Goal: Task Accomplishment & Management: Complete application form

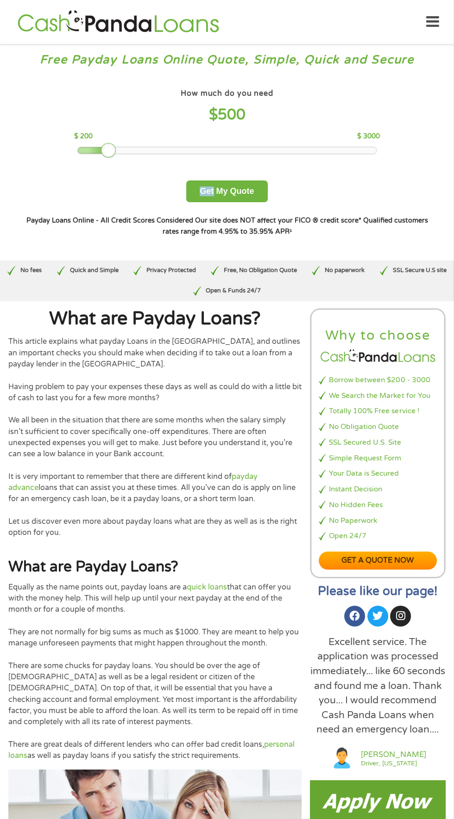
click at [59, 124] on div "How much do you need $ 500 $ 200 $ 3000 Get My Quote" at bounding box center [226, 145] width 407 height 116
click at [82, 90] on div "How much do you need $ 500" at bounding box center [226, 108] width 305 height 43
click at [144, 101] on div "How much do you need $ 500" at bounding box center [226, 108] width 305 height 43
click at [141, 83] on div "How much do you need? $300 $500 $750 $900 $1000 $1500 $2000 $2500 $3000 Other a…" at bounding box center [226, 161] width 437 height 181
click at [240, 191] on button "Get My Quote" at bounding box center [226, 192] width 81 height 22
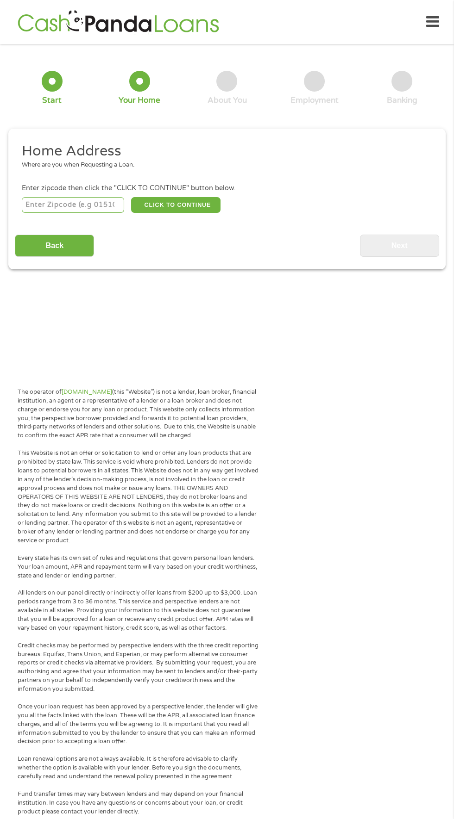
scroll to position [4, 0]
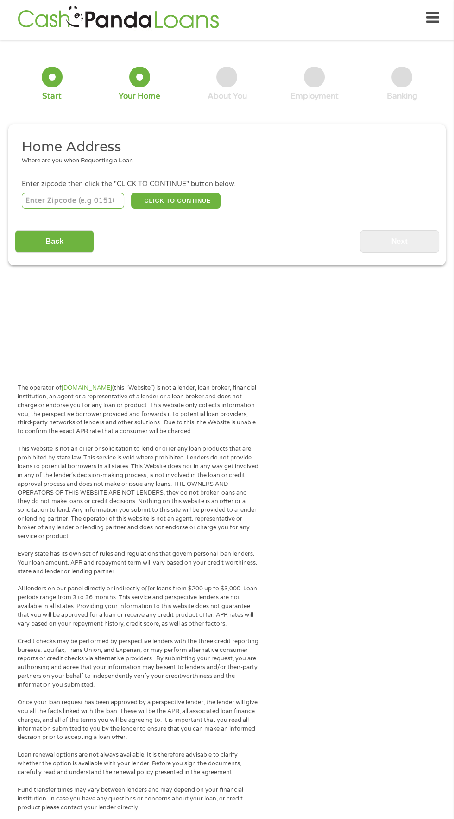
click at [91, 199] on input "number" at bounding box center [73, 201] width 103 height 16
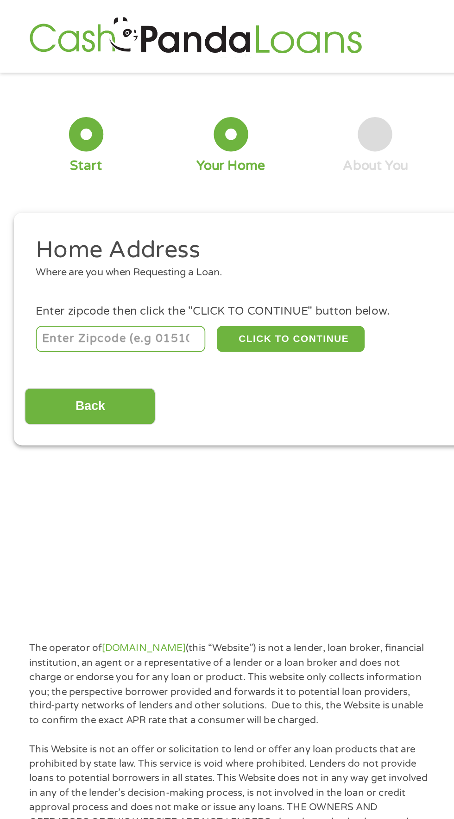
type input "30643"
select select "[US_STATE]"
click at [190, 206] on button "CLICK TO CONTINUE" at bounding box center [175, 205] width 89 height 16
type input "30643"
type input "[PERSON_NAME]"
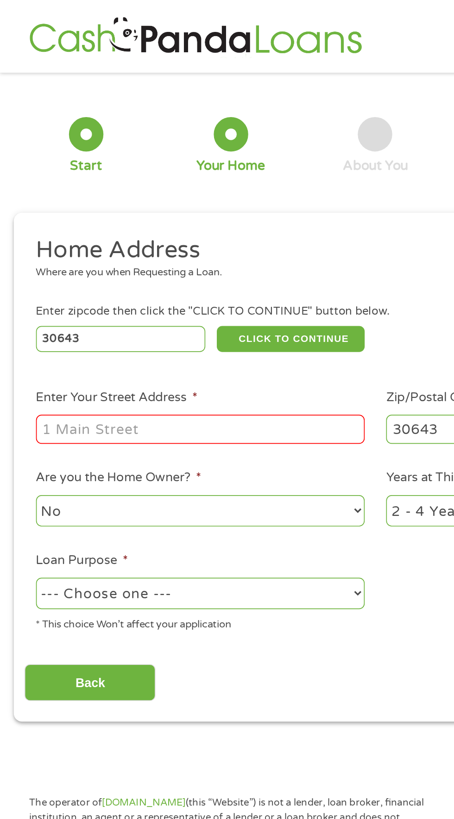
click at [169, 264] on input "Enter Your Street Address *" at bounding box center [121, 260] width 199 height 18
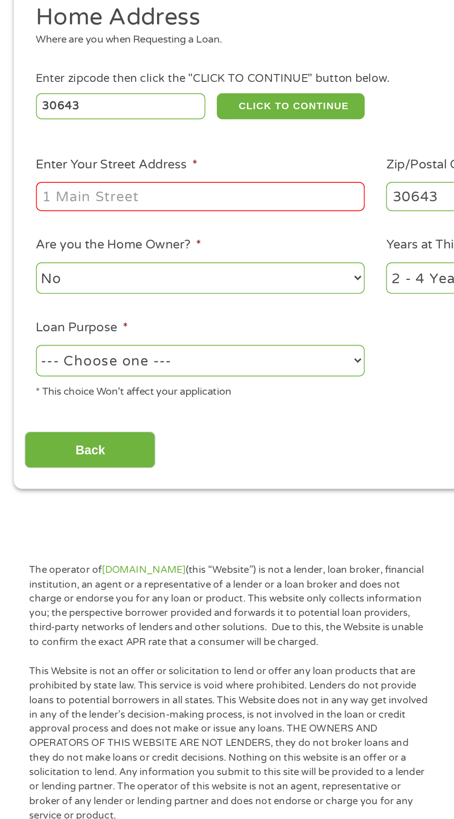
type input "[STREET_ADDRESS][PERSON_NAME]"
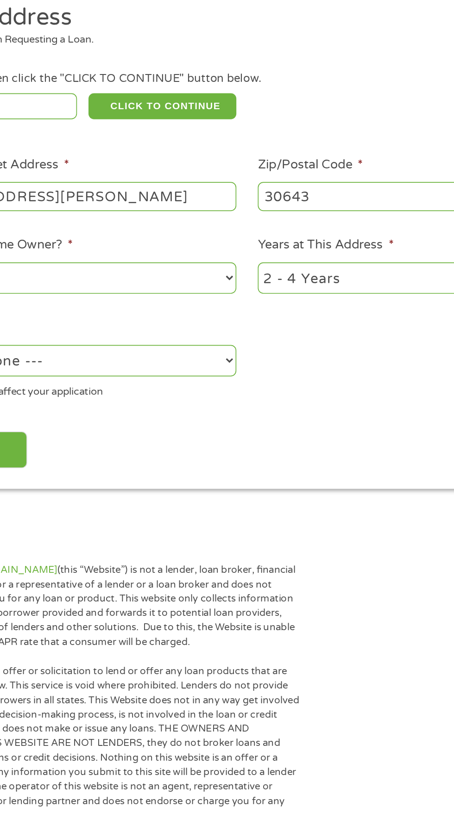
click at [290, 311] on select "1 Year or less 1 - 2 Years 2 - 4 Years Over 4 Years" at bounding box center [332, 308] width 199 height 19
select select "60months"
click at [233, 301] on select "1 Year or less 1 - 2 Years 2 - 4 Years Over 4 Years" at bounding box center [332, 308] width 199 height 19
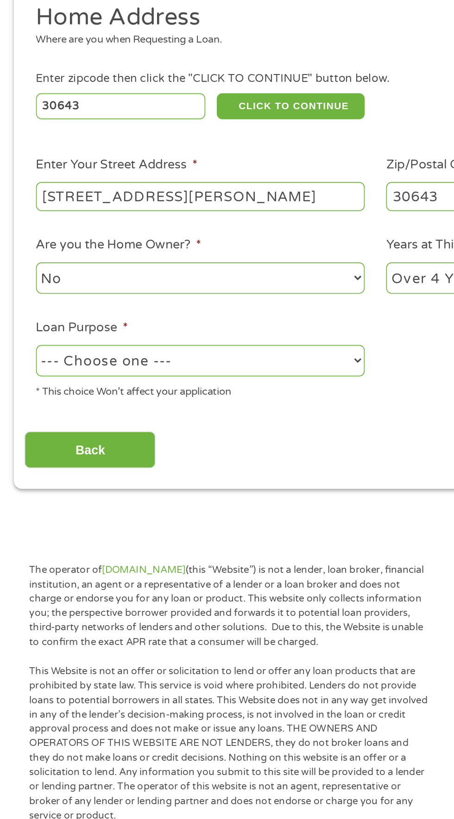
click at [175, 314] on select "No Yes" at bounding box center [121, 308] width 199 height 19
select select "yes"
click at [22, 301] on select "No Yes" at bounding box center [121, 308] width 199 height 19
click at [167, 361] on select "--- Choose one --- Pay Bills Debt Consolidation Home Improvement Major Purchase…" at bounding box center [121, 358] width 199 height 19
select select "other"
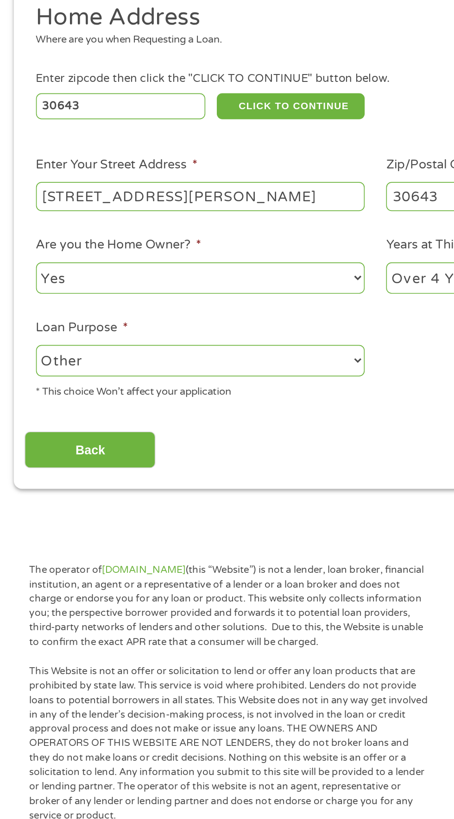
click at [22, 351] on select "--- Choose one --- Pay Bills Debt Consolidation Home Improvement Major Purchase…" at bounding box center [121, 358] width 199 height 19
click at [78, 416] on input "Back" at bounding box center [54, 413] width 79 height 23
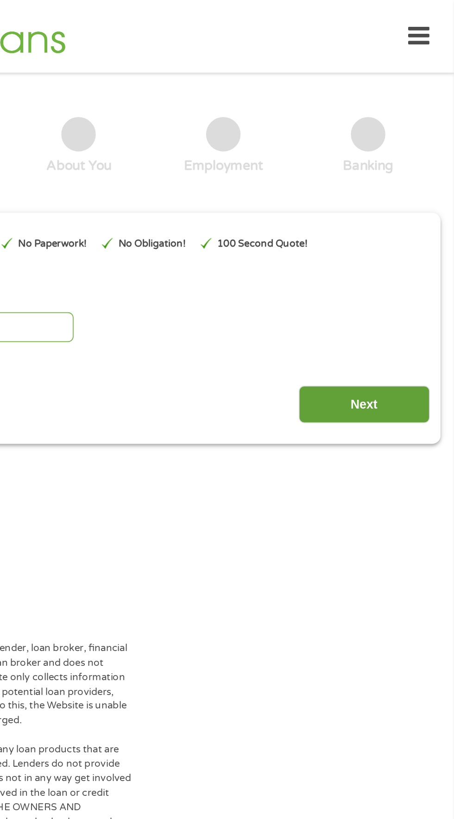
click at [400, 249] on input "Next" at bounding box center [399, 244] width 79 height 23
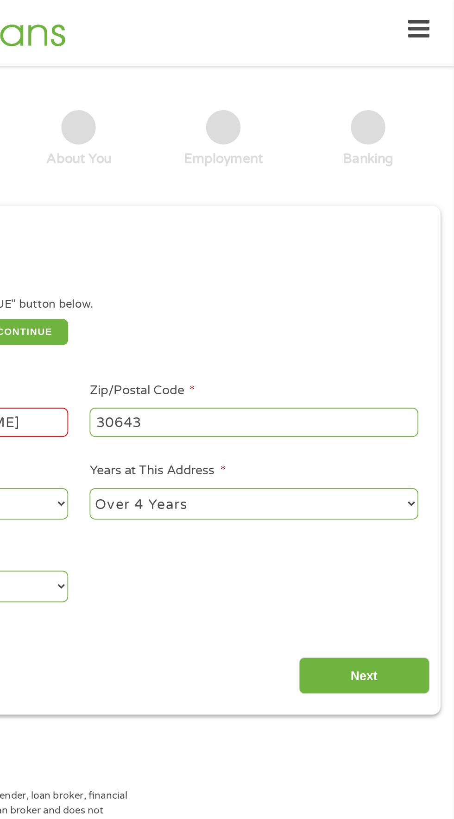
scroll to position [4, 0]
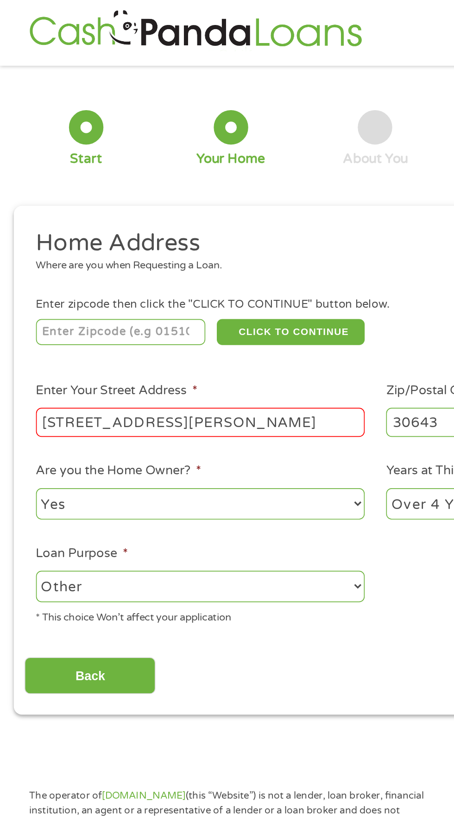
click at [85, 204] on input "number" at bounding box center [73, 201] width 103 height 16
type input "30643"
click at [199, 200] on button "CLICK TO CONTINUE" at bounding box center [175, 201] width 89 height 16
click at [156, 255] on input "[STREET_ADDRESS][PERSON_NAME]" at bounding box center [121, 256] width 199 height 18
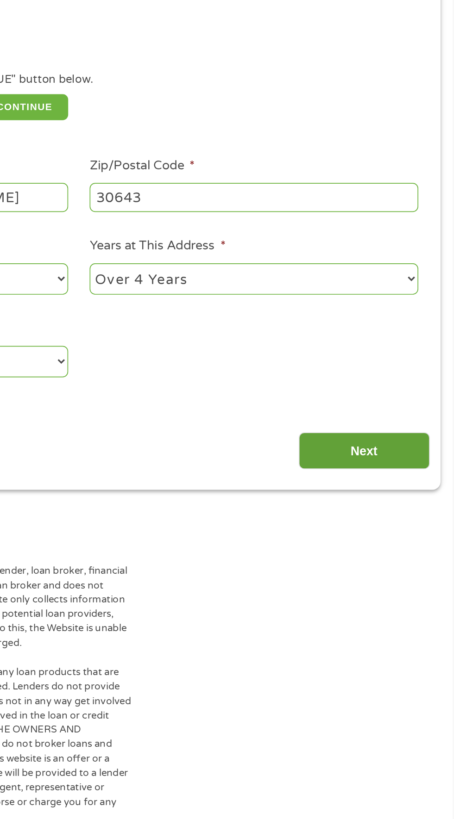
click at [399, 418] on input "Next" at bounding box center [399, 409] width 79 height 23
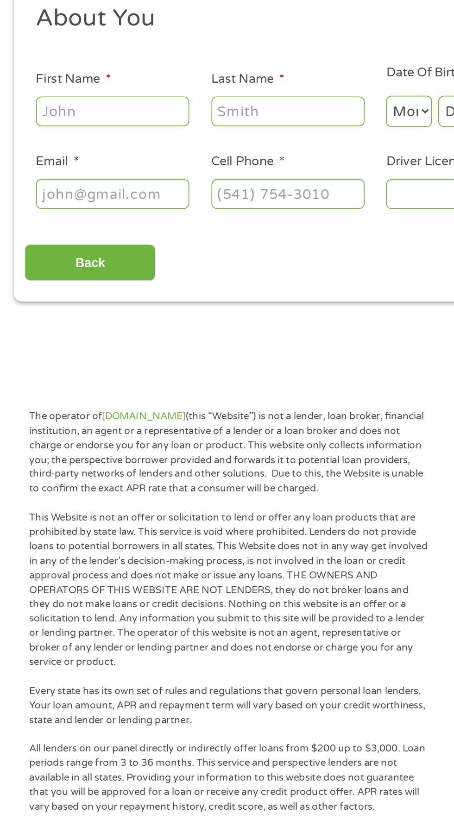
click at [80, 206] on input "First Name *" at bounding box center [68, 203] width 93 height 18
type input "[PERSON_NAME]"
type input "[EMAIL_ADDRESS][DOMAIN_NAME]"
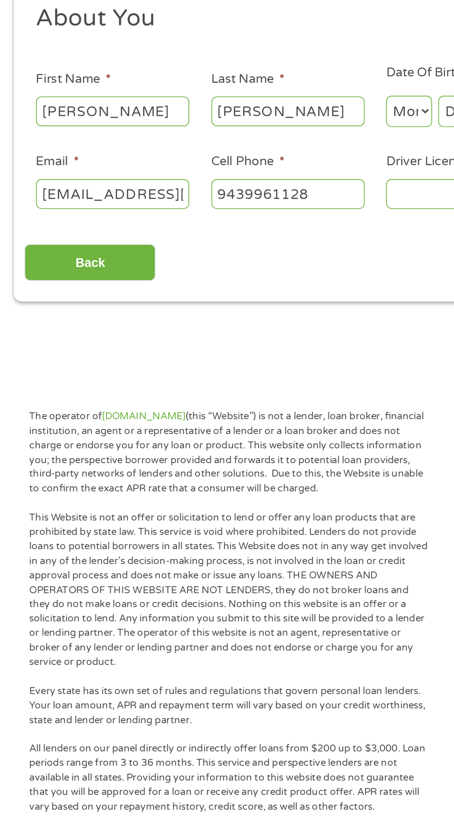
type input "[PHONE_NUMBER]"
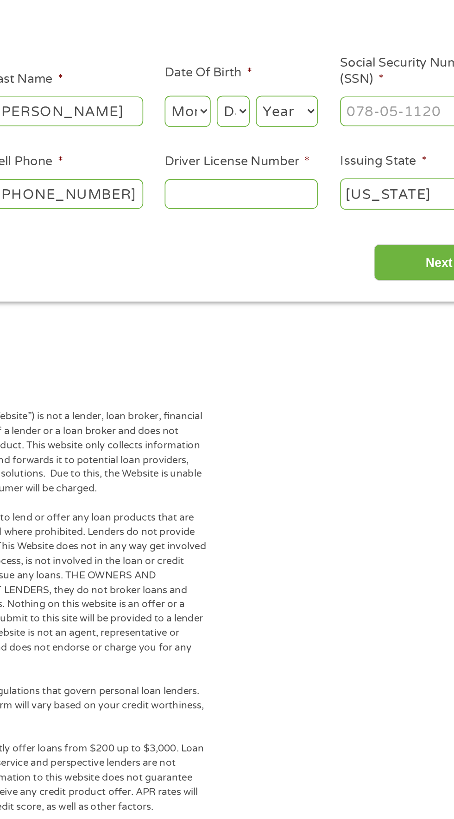
click at [288, 252] on input "Driver License Number *" at bounding box center [279, 253] width 93 height 18
type input "053646509"
click at [249, 204] on select "Month 1 2 3 4 5 6 7 8 9 10 11 12" at bounding box center [247, 203] width 28 height 19
select select "8"
click at [233, 194] on select "Month 1 2 3 4 5 6 7 8 9 10 11 12" at bounding box center [247, 203] width 28 height 19
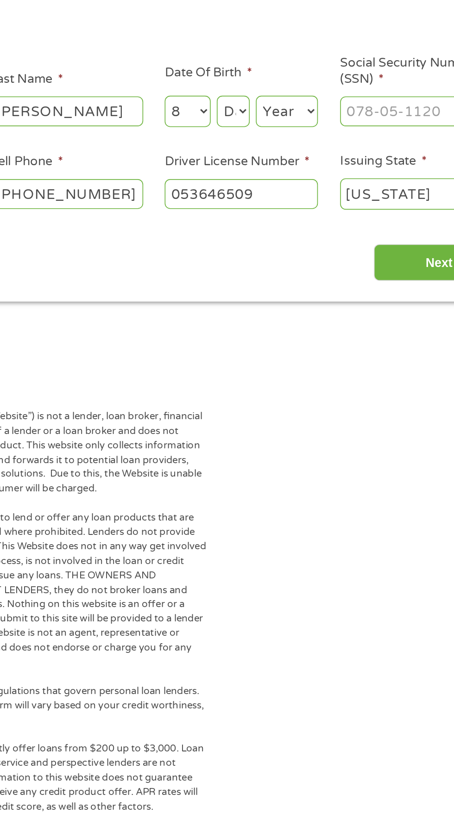
click at [271, 208] on select "Day 1 2 3 4 5 6 7 8 9 10 11 12 13 14 15 16 17 18 19 20 21 22 23 24 25 26 27 28 …" at bounding box center [275, 203] width 20 height 19
select select "6"
click at [265, 194] on select "Day 1 2 3 4 5 6 7 8 9 10 11 12 13 14 15 16 17 18 19 20 21 22 23 24 25 26 27 28 …" at bounding box center [275, 203] width 20 height 19
click at [304, 206] on select "Year [DATE] 2006 2005 2004 2003 2002 2001 2000 1999 1998 1997 1996 1995 1994 19…" at bounding box center [306, 203] width 37 height 19
select select "1981"
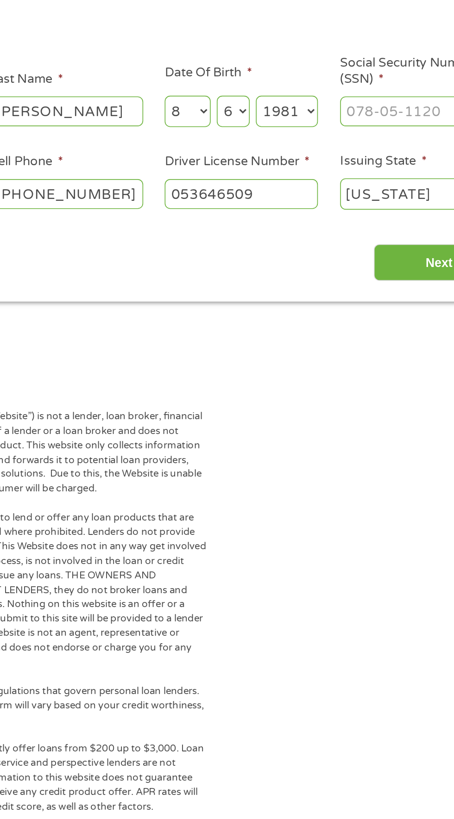
click at [288, 194] on select "Year [DATE] 2006 2005 2004 2003 2002 2001 2000 1999 1998 1997 1996 1995 1994 19…" at bounding box center [306, 203] width 37 height 19
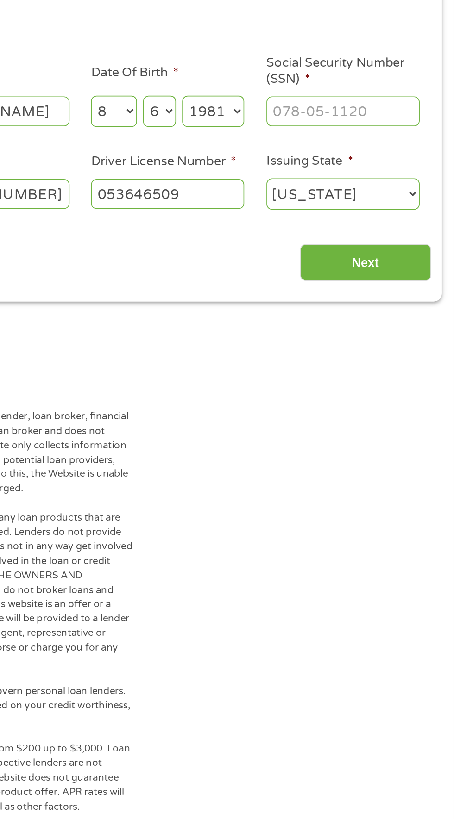
click at [366, 206] on input "Social Security Number (SSN) *" at bounding box center [385, 203] width 93 height 18
type input "253-55-4150"
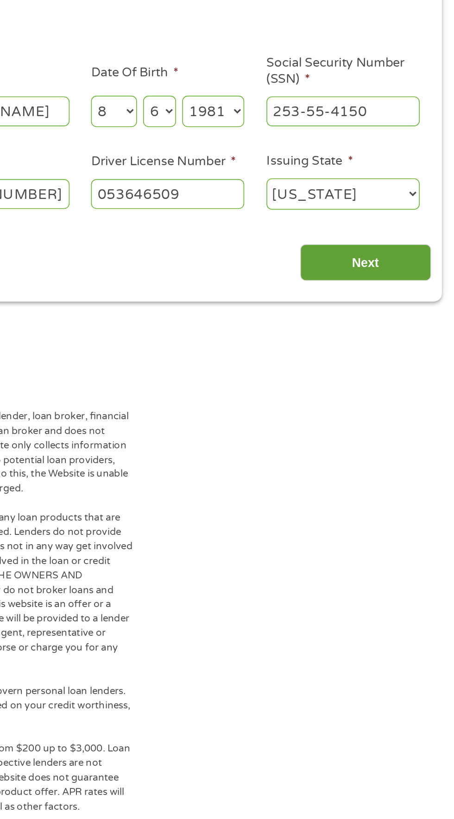
click at [412, 294] on input "Next" at bounding box center [399, 295] width 79 height 23
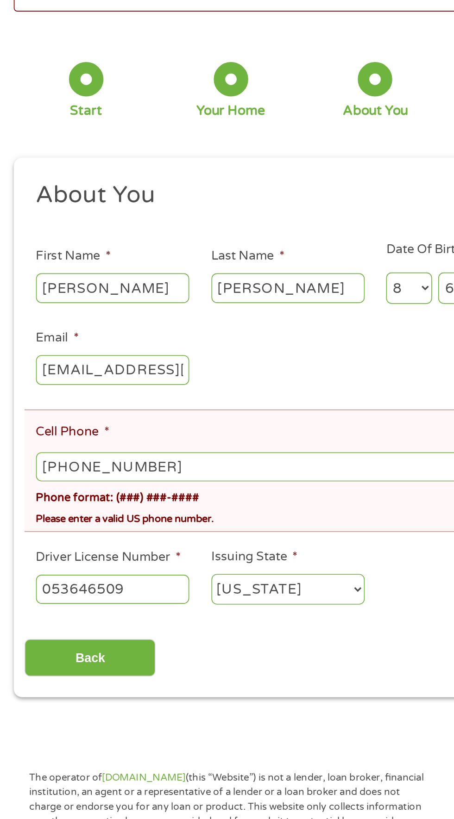
scroll to position [4, 0]
click at [155, 349] on input "[PHONE_NUMBER]" at bounding box center [227, 347] width 410 height 18
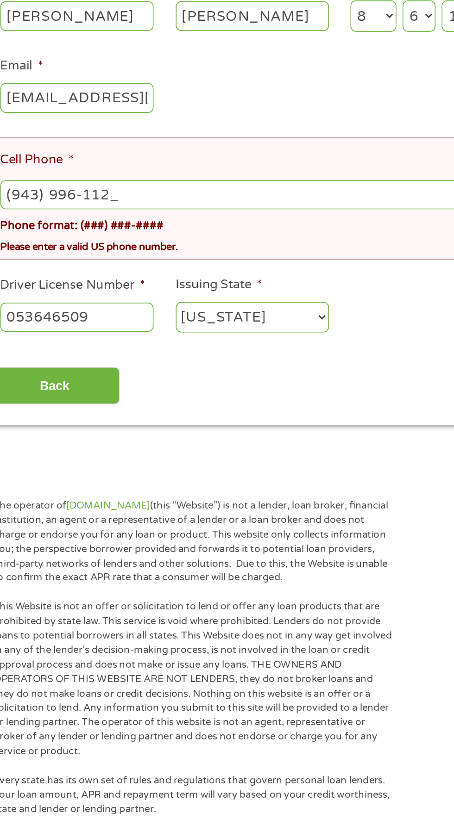
type input "[PHONE_NUMBER]"
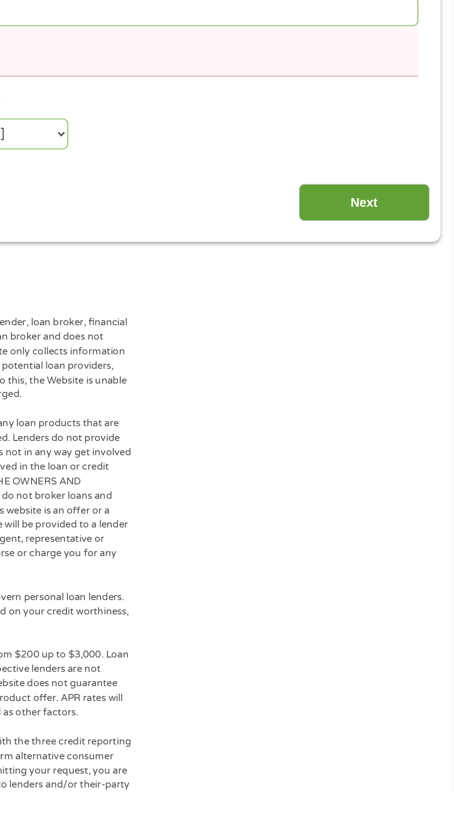
click at [410, 473] on input "Next" at bounding box center [399, 462] width 79 height 23
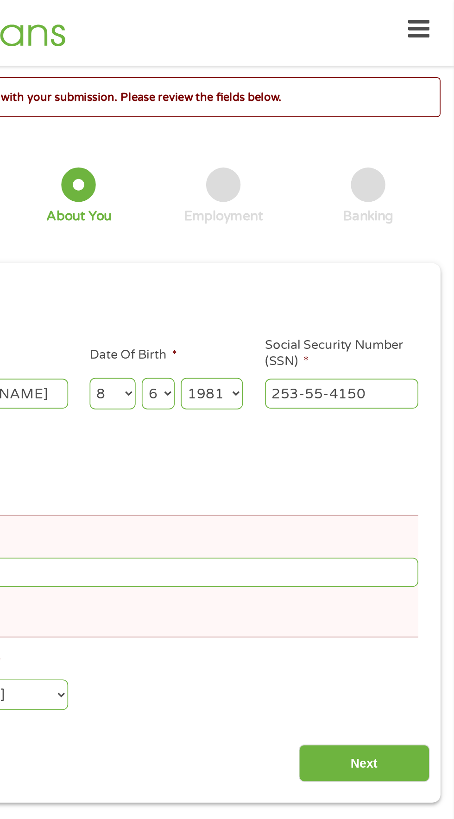
scroll to position [4, 0]
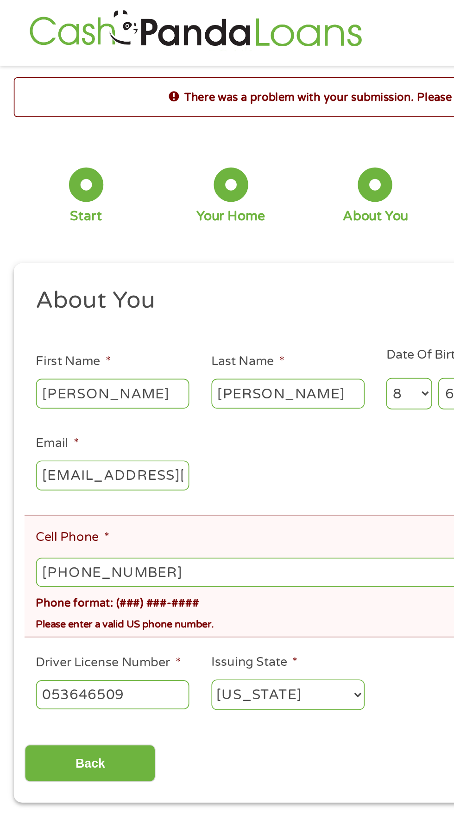
click at [168, 346] on input "[PHONE_NUMBER]" at bounding box center [227, 346] width 410 height 18
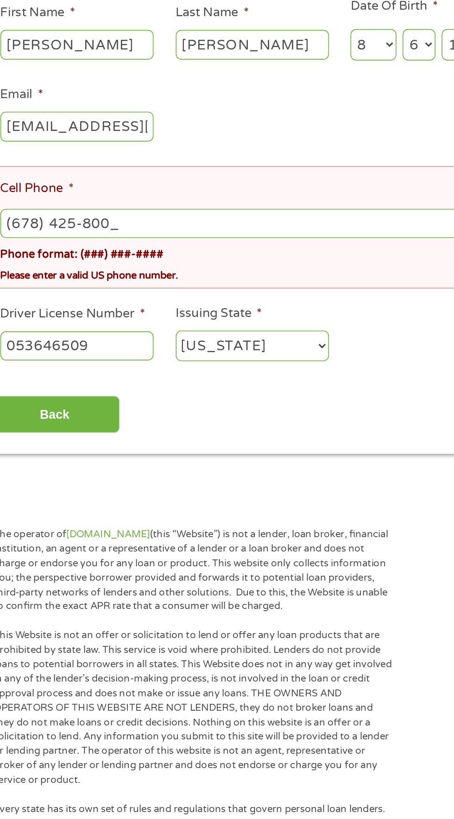
type input "[PHONE_NUMBER]"
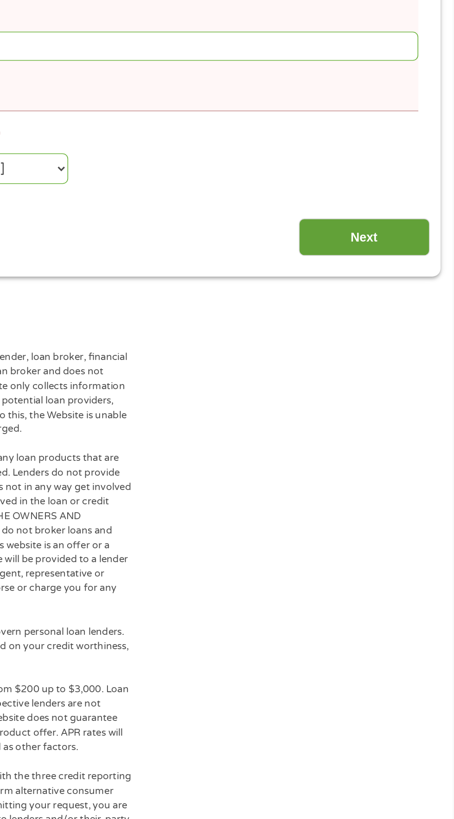
click at [408, 471] on input "Next" at bounding box center [399, 461] width 79 height 23
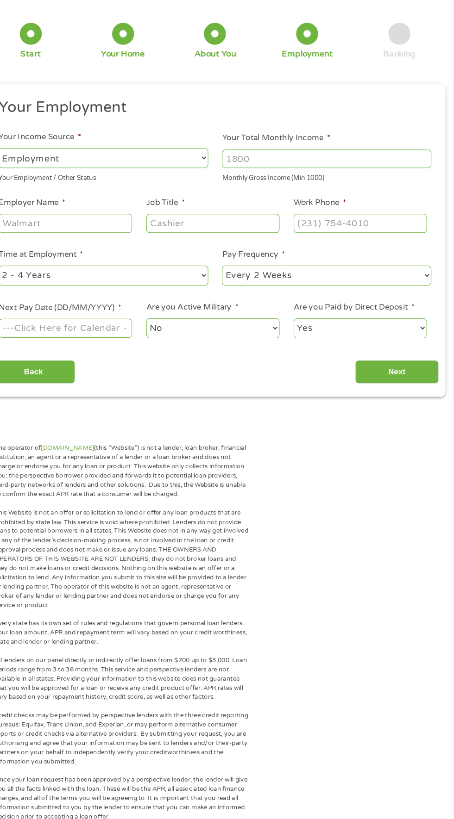
scroll to position [8, 0]
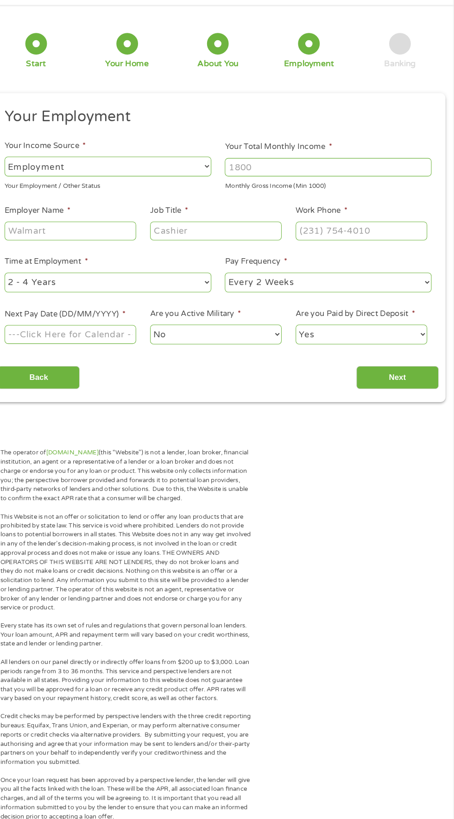
click at [179, 195] on select "--- Choose one --- Employment [DEMOGRAPHIC_DATA] Benefits" at bounding box center [121, 191] width 199 height 19
click at [22, 182] on select "--- Choose one --- Employment [DEMOGRAPHIC_DATA] Benefits" at bounding box center [121, 191] width 199 height 19
click at [340, 192] on input "Your Total Monthly Income *" at bounding box center [332, 192] width 199 height 18
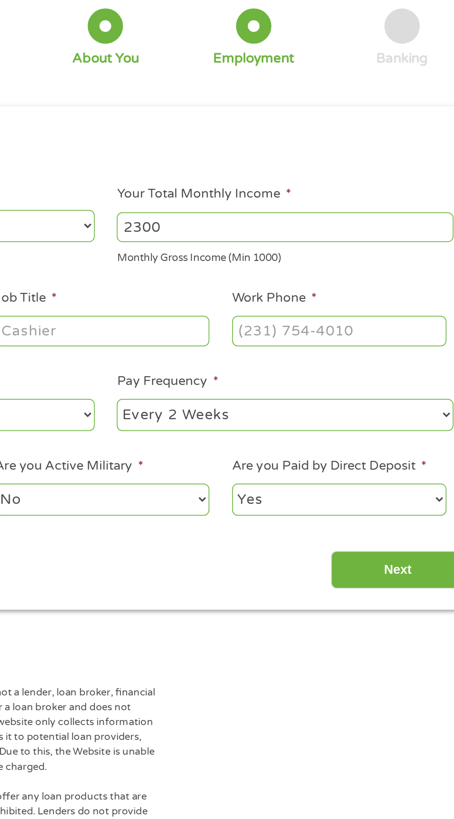
type input "2300"
click at [355, 255] on input "Work Phone *" at bounding box center [364, 253] width 126 height 18
type input "[PHONE_NUMBER]"
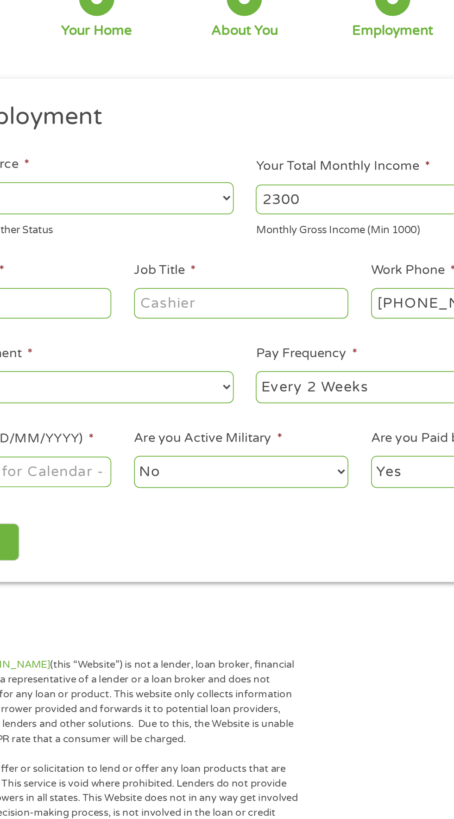
click at [277, 307] on select "--- Choose one --- Every 2 Weeks Every Week Monthly Semi-Monthly" at bounding box center [332, 302] width 199 height 19
click at [233, 294] on select "--- Choose one --- Every 2 Weeks Every Week Monthly Semi-Monthly" at bounding box center [332, 302] width 199 height 19
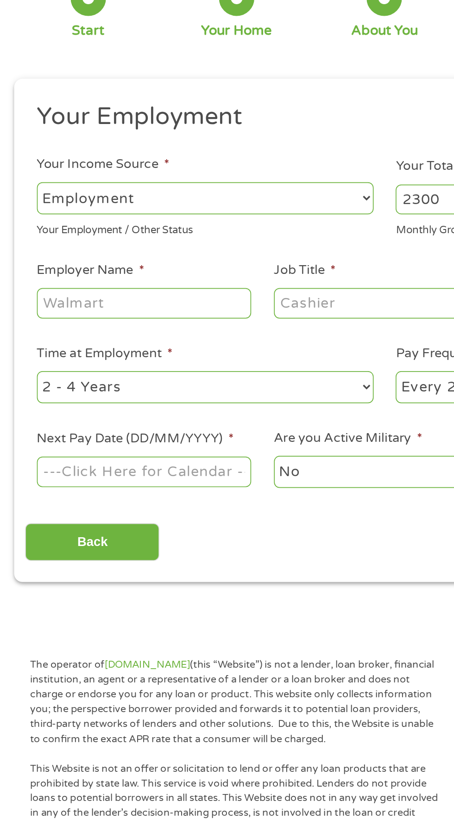
click at [202, 250] on input "Job Title *" at bounding box center [225, 253] width 126 height 18
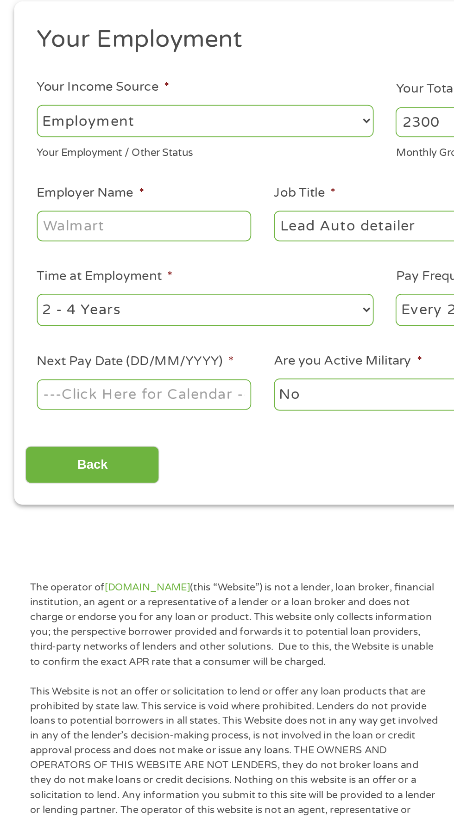
type input "Lead Auto detailer"
click at [111, 255] on input "Employer Name *" at bounding box center [85, 253] width 126 height 18
type input "Enterprise"
click at [149, 301] on select "--- Choose one --- 1 Year or less 1 - 2 Years 2 - 4 Years Over 4 Years" at bounding box center [121, 302] width 199 height 19
click at [22, 294] on select "--- Choose one --- 1 Year or less 1 - 2 Years 2 - 4 Years Over 4 Years" at bounding box center [121, 302] width 199 height 19
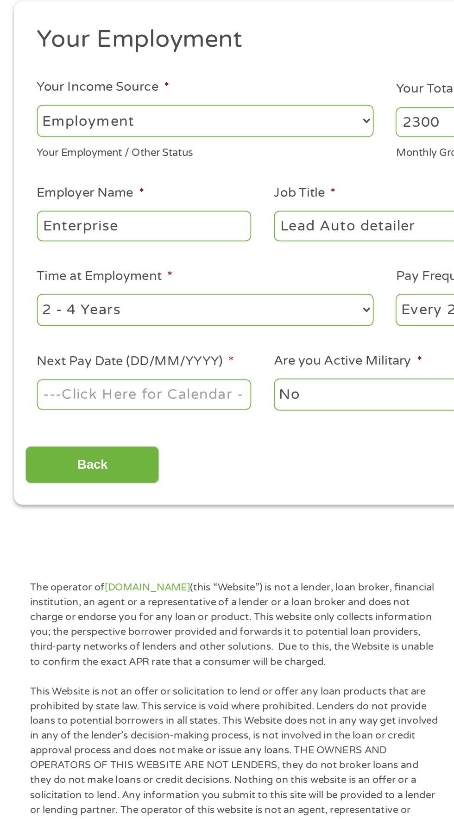
click at [120, 358] on body "Home Get Loan Offer How it works FAQs Blog Cash Loans Quick Loans Online Loans …" at bounding box center [227, 697] width 454 height 1411
click at [114, 354] on input "Next Pay Date (DD/MM/YYYY) *" at bounding box center [85, 353] width 126 height 18
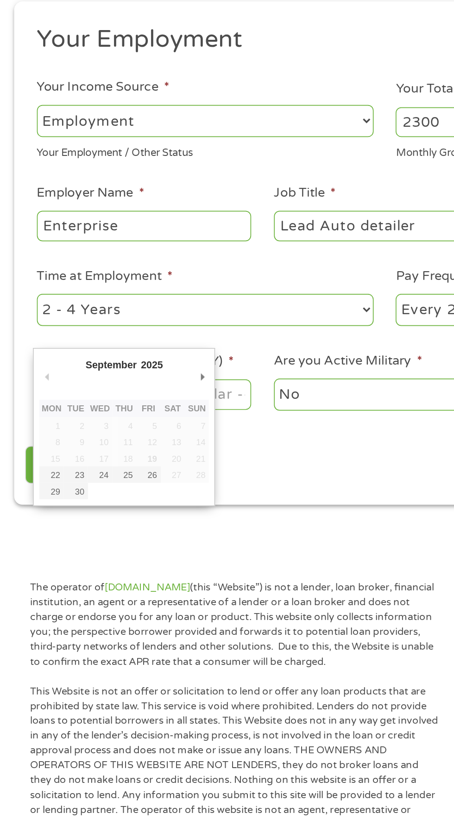
type input "[DATE]"
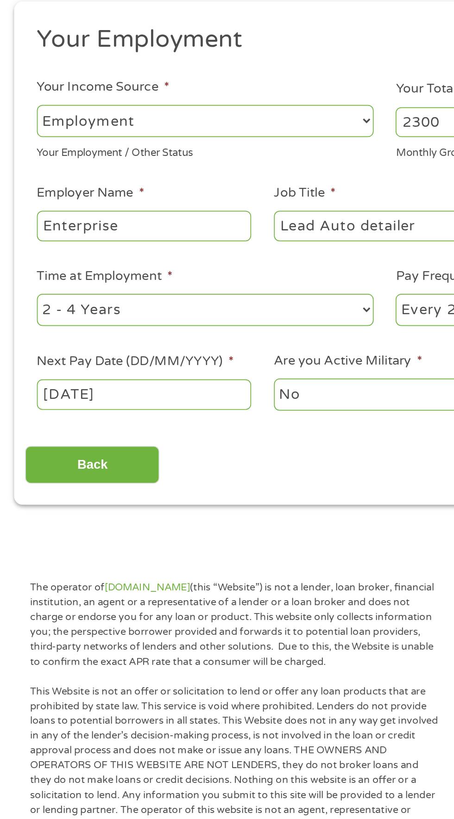
click at [211, 351] on select "No Yes" at bounding box center [225, 352] width 126 height 19
click at [162, 344] on select "No Yes" at bounding box center [225, 352] width 126 height 19
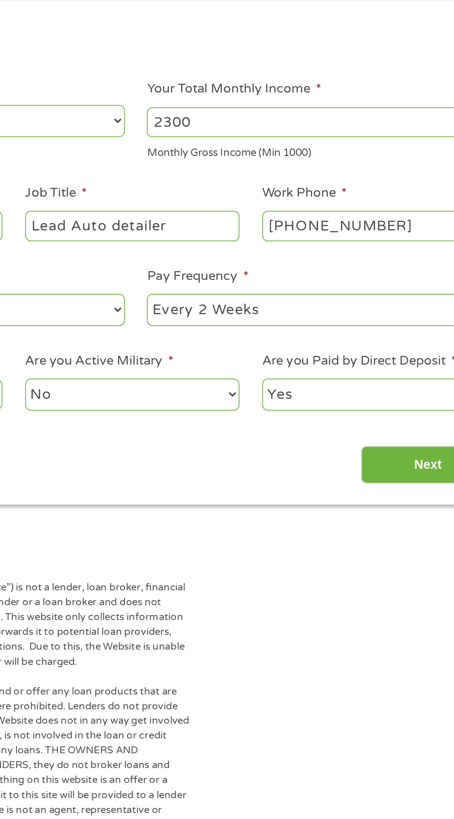
click at [340, 357] on select "Yes No" at bounding box center [364, 352] width 126 height 19
click at [301, 344] on select "Yes No" at bounding box center [364, 352] width 126 height 19
click at [389, 392] on input "Next" at bounding box center [399, 394] width 79 height 23
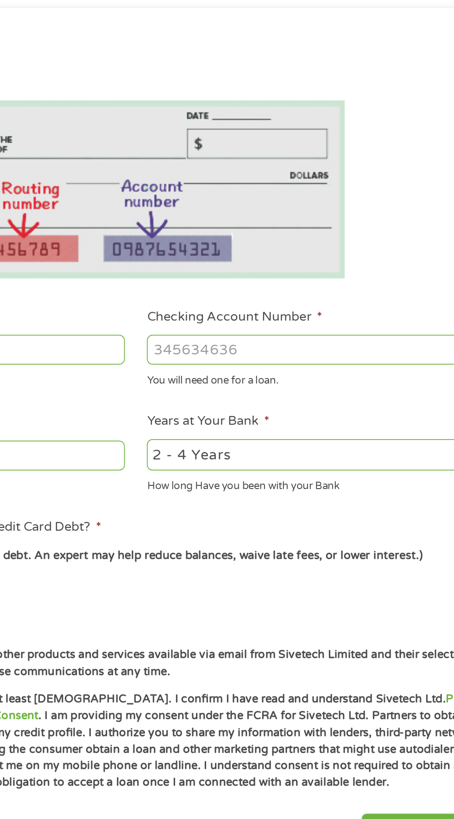
scroll to position [4, 4]
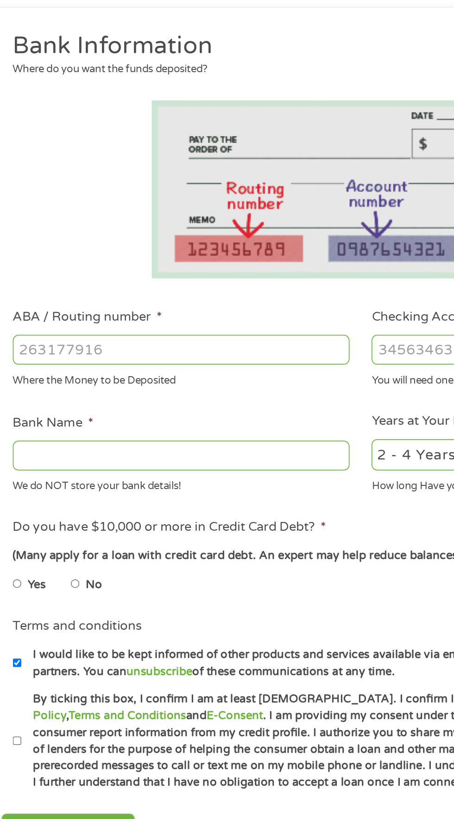
click at [147, 329] on input "ABA / Routing number *" at bounding box center [121, 327] width 199 height 18
type input "124303201"
type input "VARO BANK, NATIONAL ASSOCIATION"
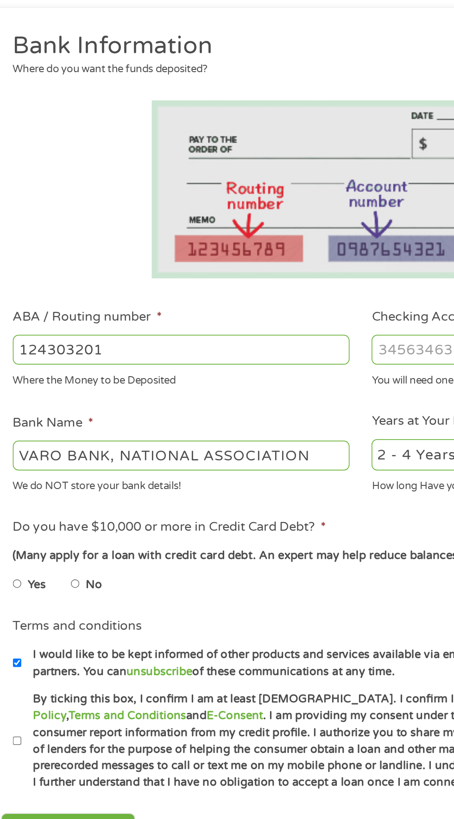
type input "124303201"
click at [252, 328] on input "Checking Account Number *" at bounding box center [332, 327] width 199 height 18
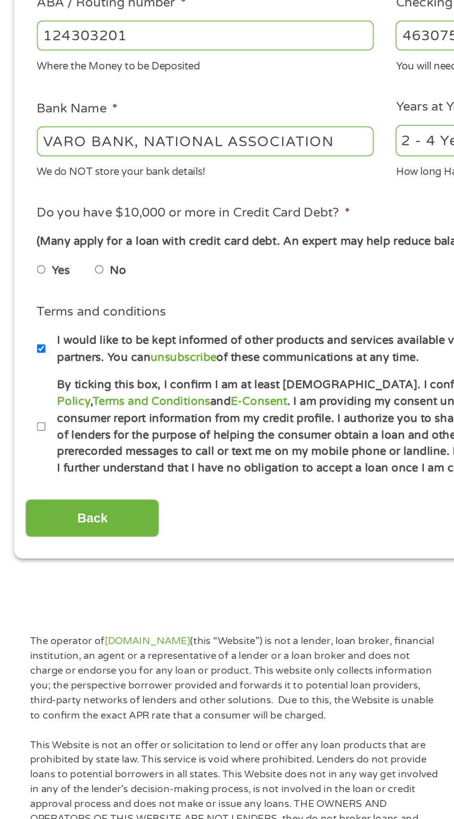
scroll to position [4, 0]
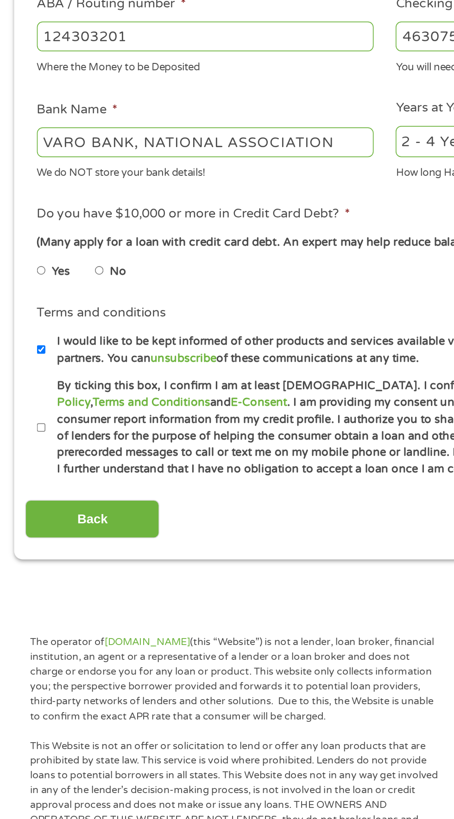
type input "46307549"
click at [61, 468] on input "No" at bounding box center [59, 464] width 6 height 15
radio input "true"
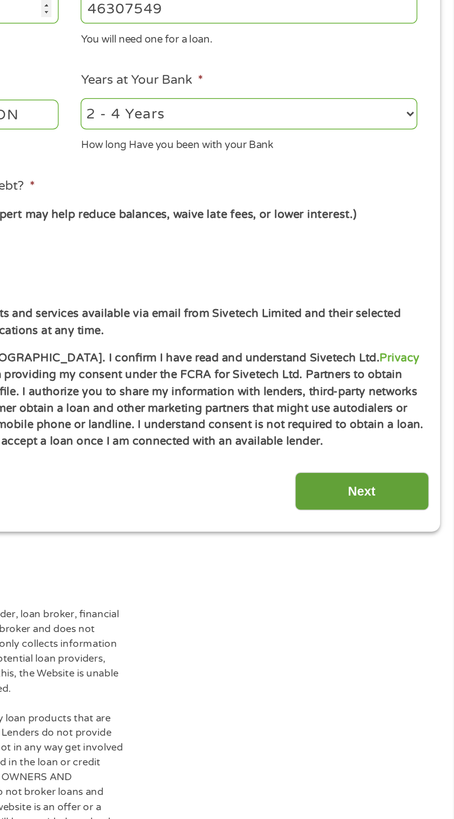
click at [400, 611] on input "Next" at bounding box center [399, 611] width 79 height 23
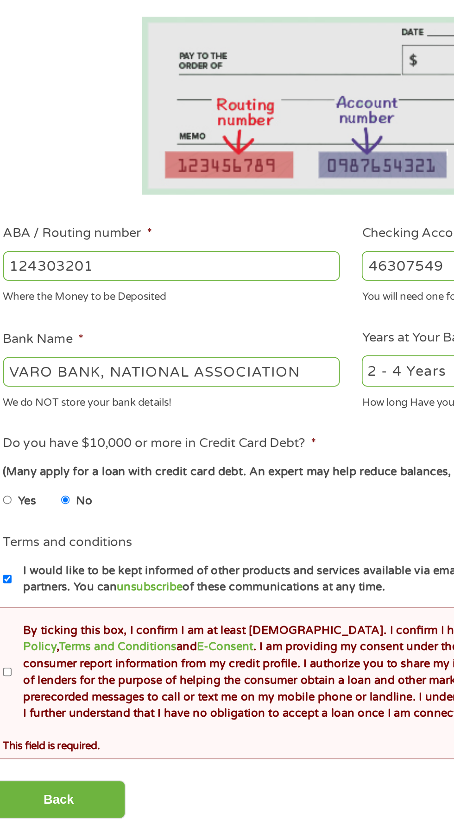
click at [33, 607] on label "By ticking this box, I confirm I am at least [DEMOGRAPHIC_DATA]. I confirm I ha…" at bounding box center [231, 600] width 409 height 59
click at [27, 607] on input "By ticking this box, I confirm I am at least [DEMOGRAPHIC_DATA]. I confirm I ha…" at bounding box center [25, 600] width 6 height 15
checkbox input "true"
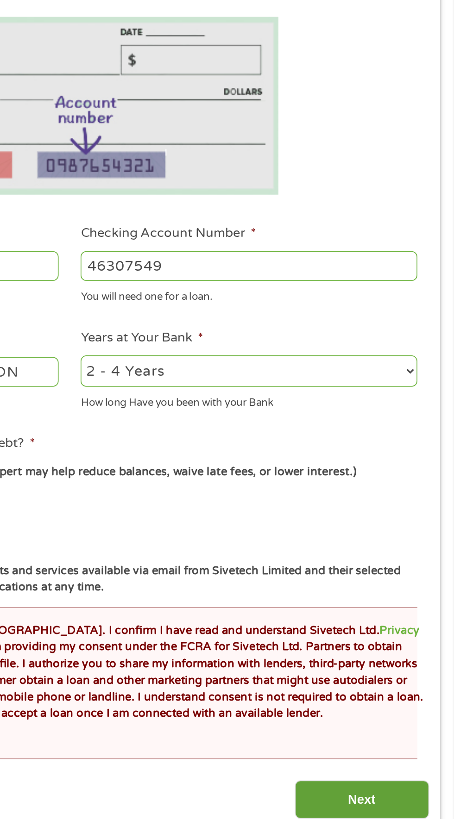
click at [406, 682] on input "Next" at bounding box center [399, 676] width 79 height 23
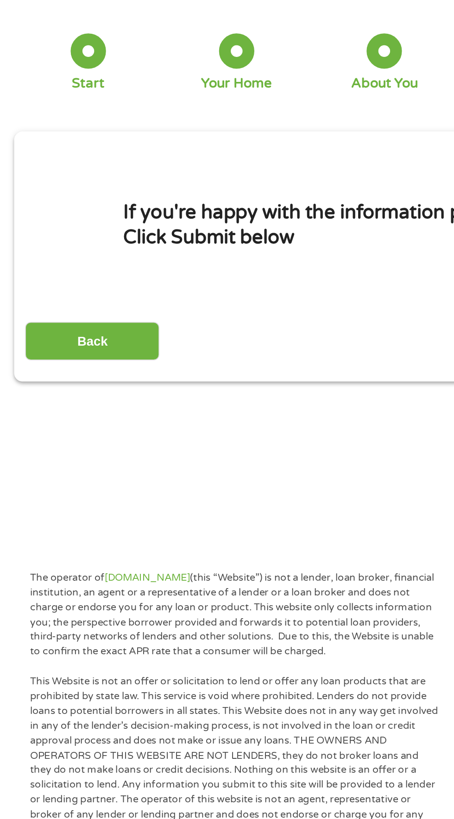
scroll to position [0, 0]
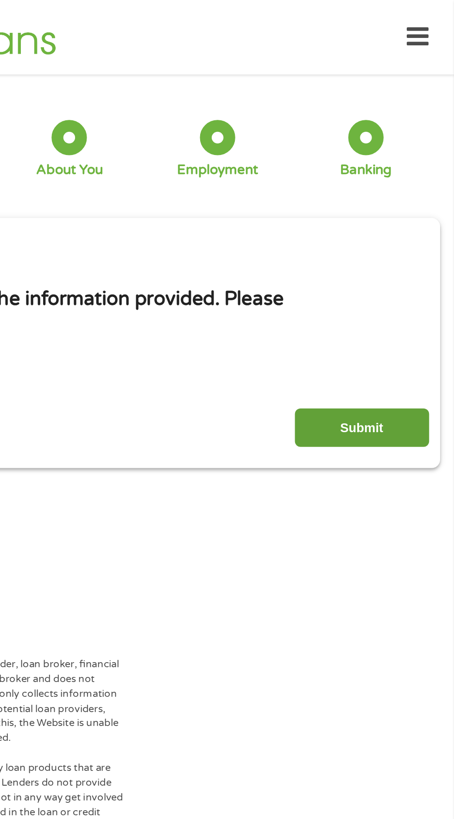
click at [389, 250] on input "Submit" at bounding box center [399, 252] width 79 height 23
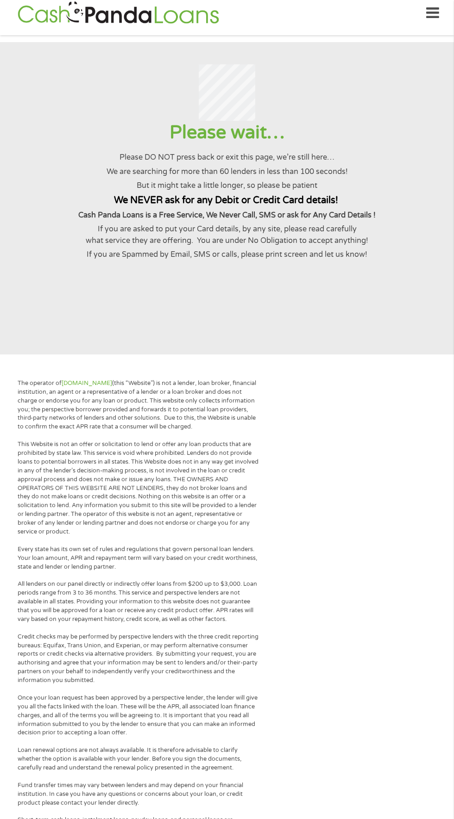
scroll to position [8, 0]
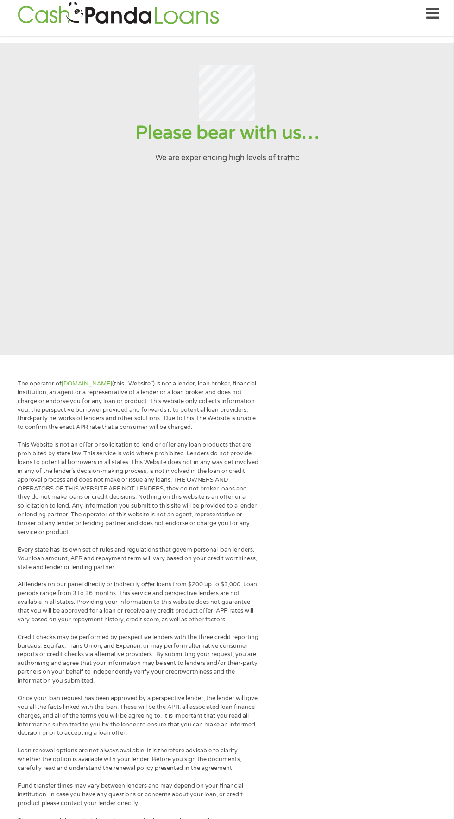
click at [404, 489] on div "The operator of [DOMAIN_NAME] (this “Website”) is not a lender, loan broker, fi…" at bounding box center [227, 817] width 454 height 902
